Goal: Task Accomplishment & Management: Use online tool/utility

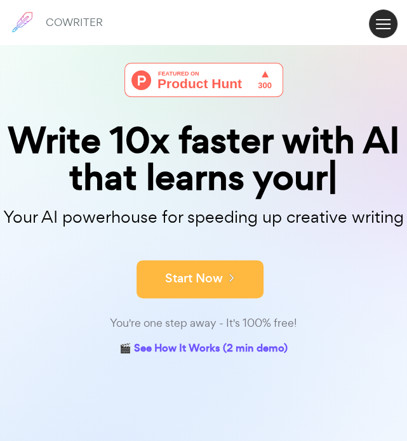
click at [241, 271] on button "Start Now" at bounding box center [200, 279] width 127 height 38
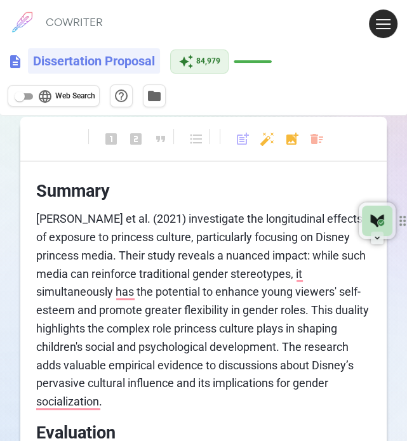
click at [81, 68] on h6 "Dissertation Proposal" at bounding box center [94, 60] width 132 height 25
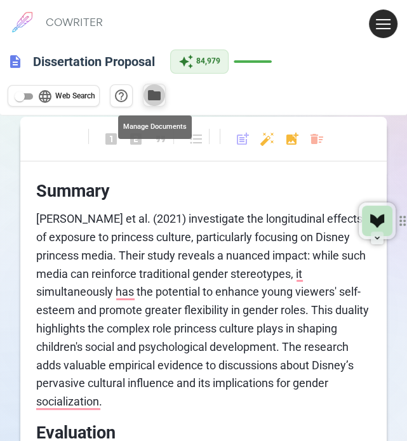
click at [147, 84] on button "folder" at bounding box center [154, 95] width 23 height 23
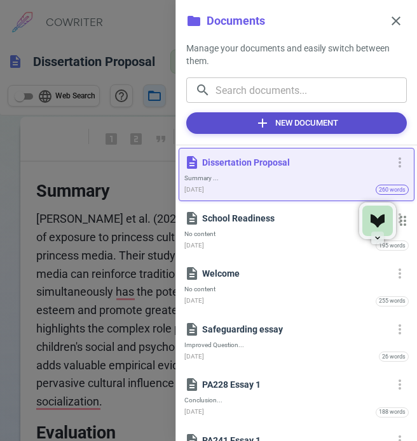
click at [265, 128] on span "add" at bounding box center [262, 123] width 15 height 15
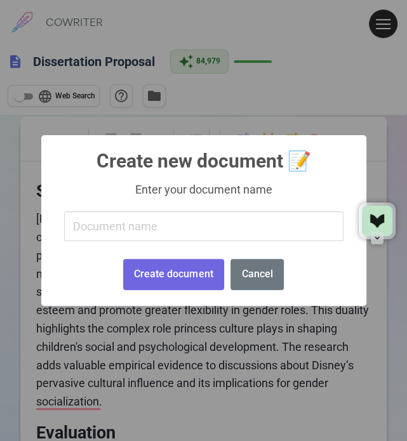
click at [195, 223] on input "text" at bounding box center [203, 226] width 279 height 30
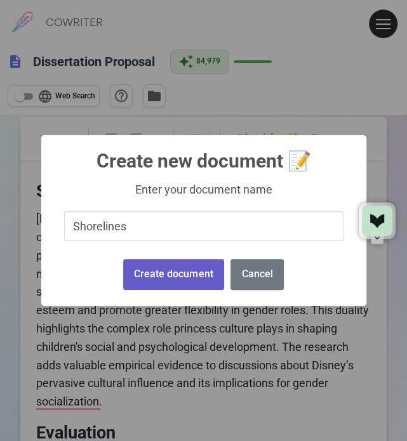
type input "Shorelines"
click at [209, 281] on button "Create document" at bounding box center [173, 274] width 101 height 31
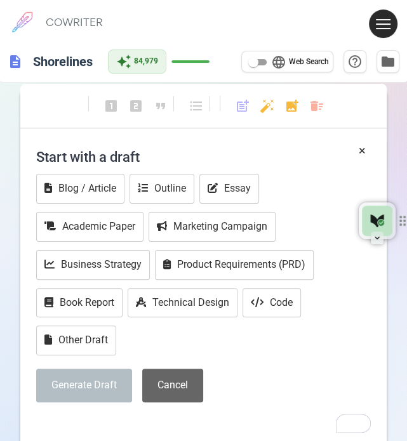
click at [172, 385] on button "Cancel" at bounding box center [172, 386] width 61 height 34
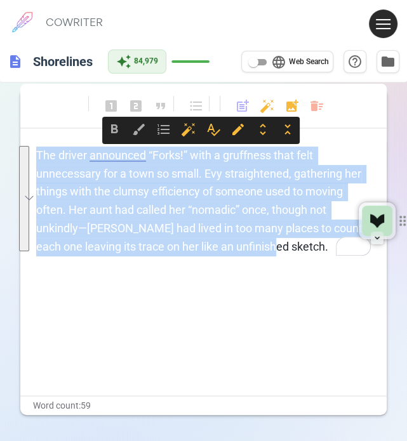
drag, startPoint x: 287, startPoint y: 249, endPoint x: 27, endPoint y: 154, distance: 277.2
click at [27, 154] on div "format_bold format_italic format_underlined looks_one looks_two looks_3 format_…" at bounding box center [203, 299] width 407 height 441
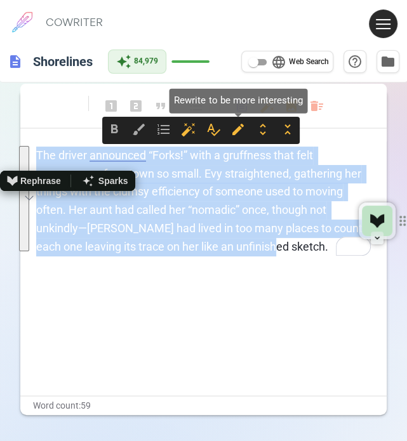
click at [242, 131] on span "edit" at bounding box center [237, 129] width 15 height 15
